Goal: Find specific page/section: Find specific page/section

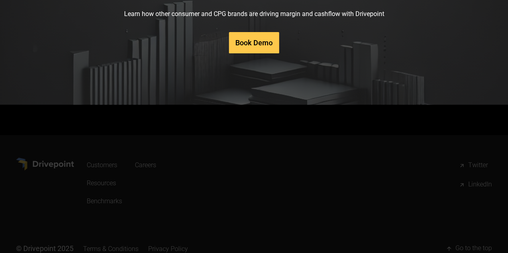
scroll to position [4078, 0]
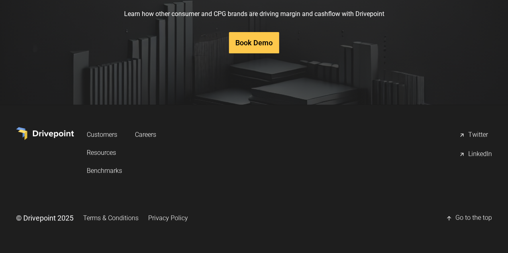
click at [468, 153] on div "LinkedIn" at bounding box center [480, 155] width 24 height 10
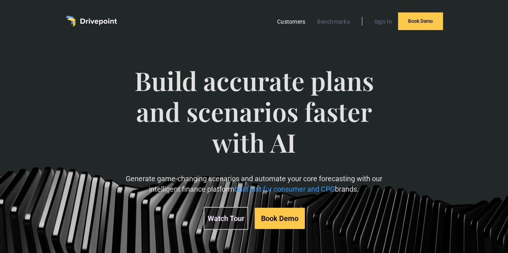
click at [288, 25] on link "Customers" at bounding box center [291, 21] width 36 height 10
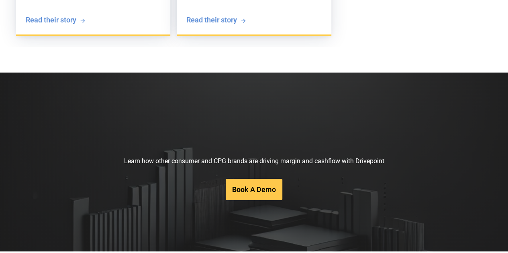
scroll to position [1646, 0]
